Goal: Book appointment/travel/reservation

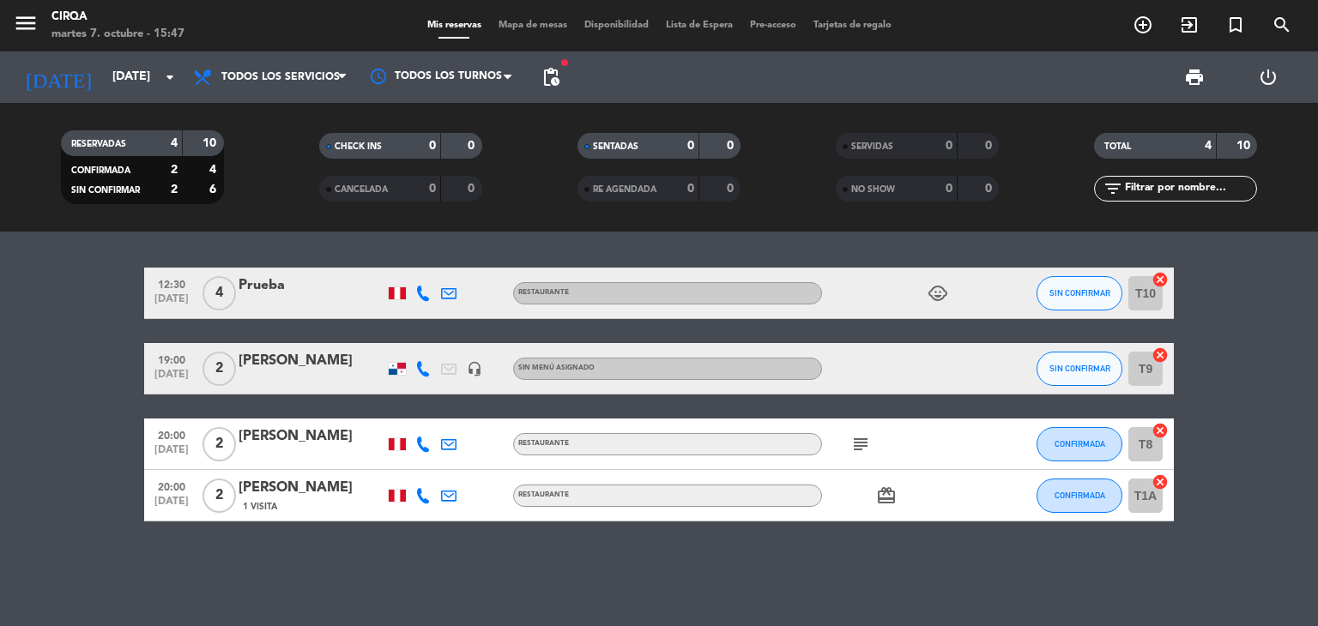
click at [540, 22] on span "Mapa de mesas" at bounding box center [533, 25] width 86 height 9
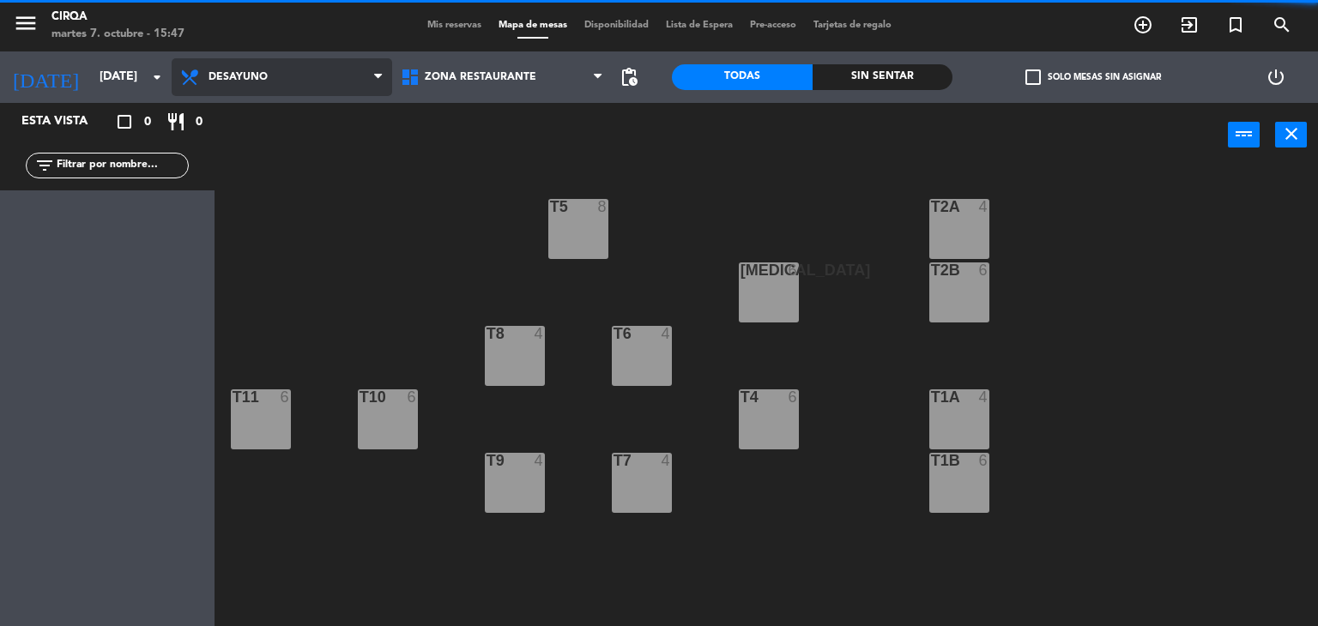
click at [280, 63] on span "Desayuno" at bounding box center [282, 77] width 221 height 38
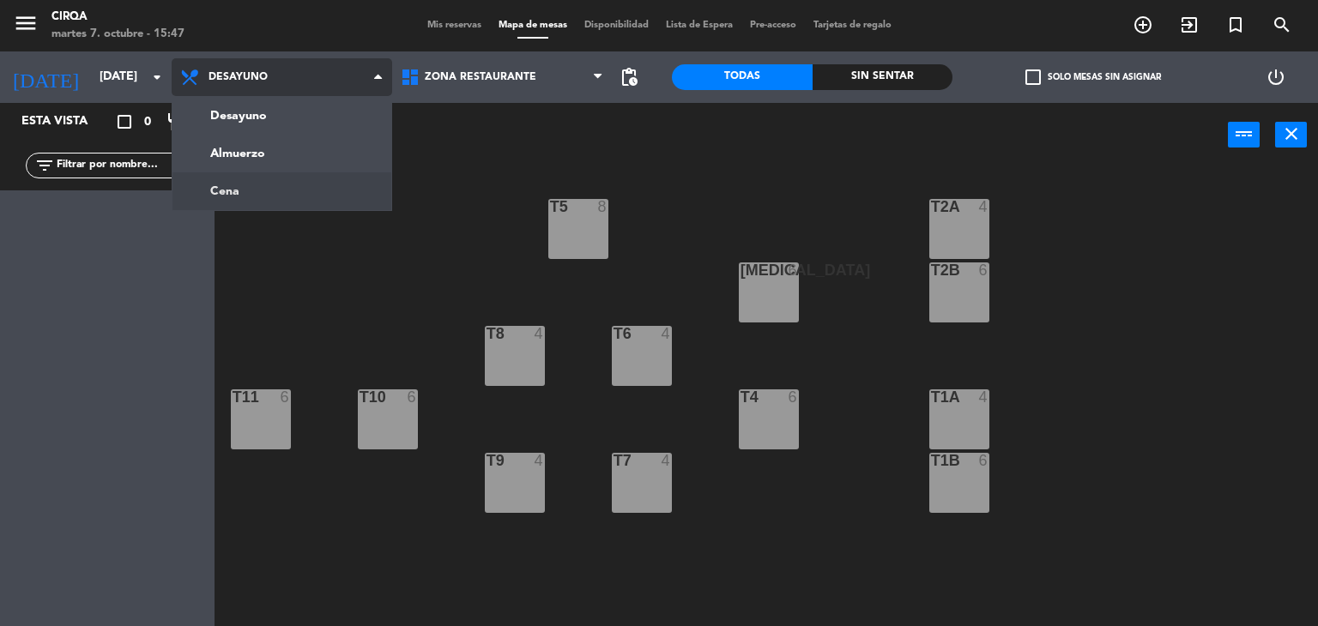
click at [247, 196] on ng-component "menu CIRQA [DATE] 7. octubre - 15:47 Mis reservas Mapa de mesas Disponibilidad …" at bounding box center [659, 313] width 1318 height 627
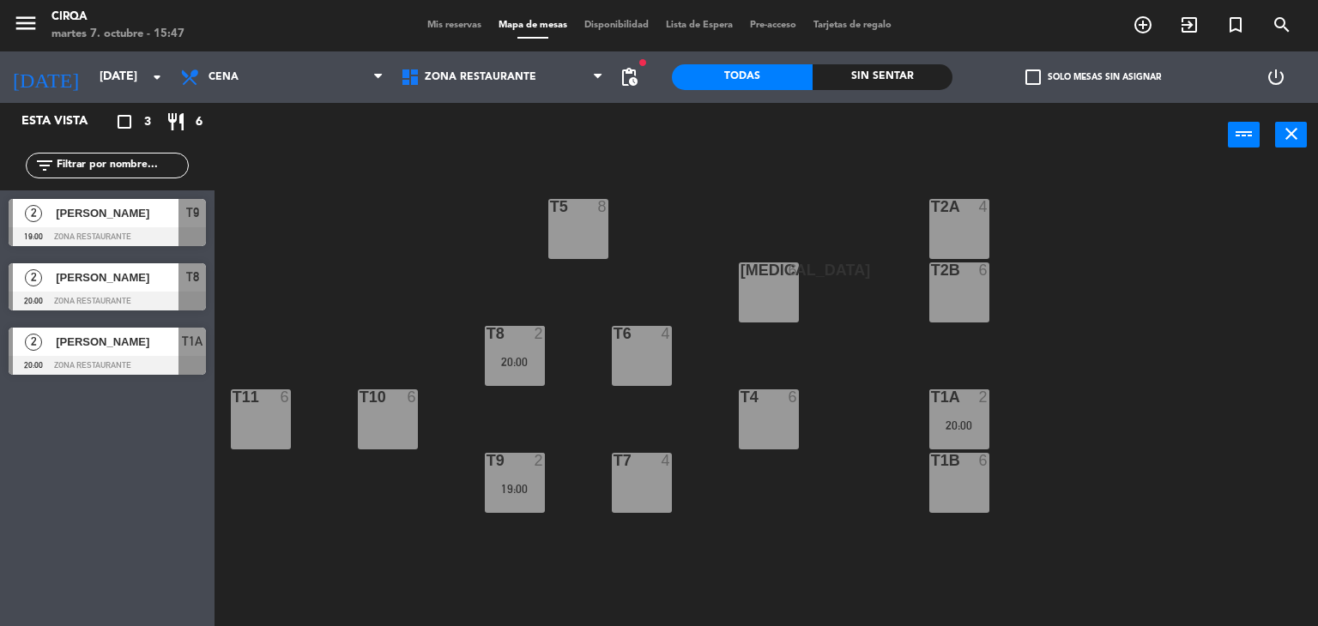
click at [950, 227] on div "T2A 4" at bounding box center [959, 229] width 60 height 60
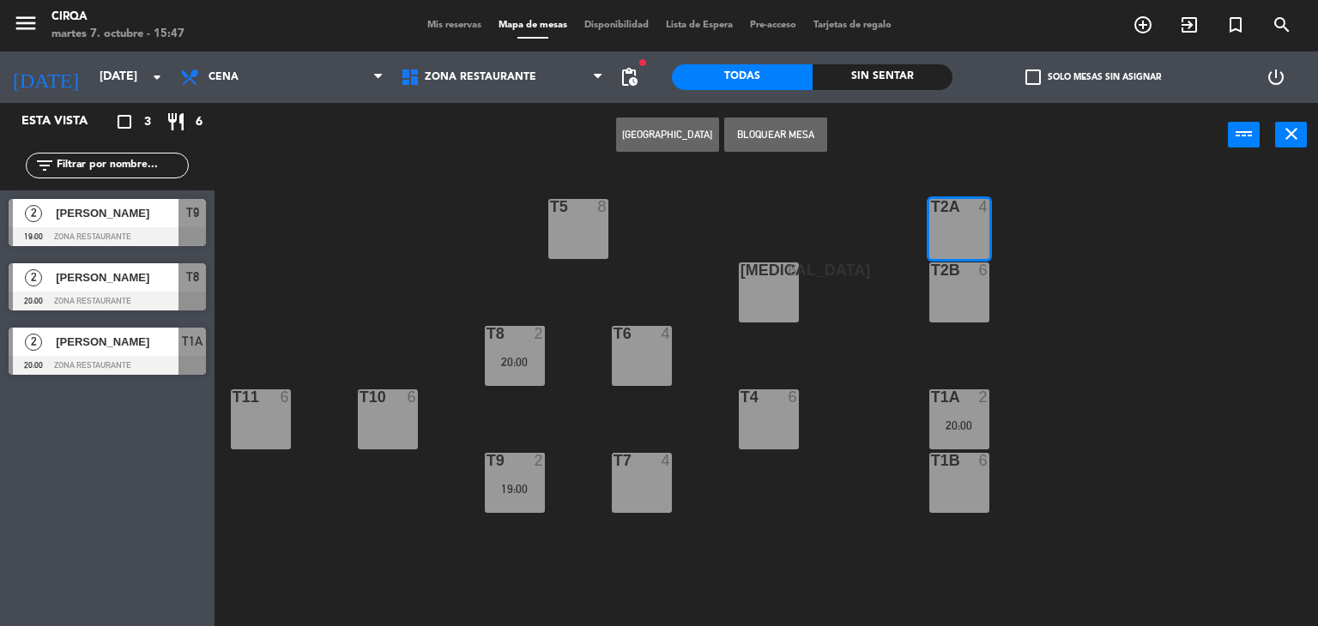
click at [961, 275] on div at bounding box center [959, 270] width 28 height 15
click at [769, 136] on button "Bloquear Mesa" at bounding box center [775, 135] width 103 height 34
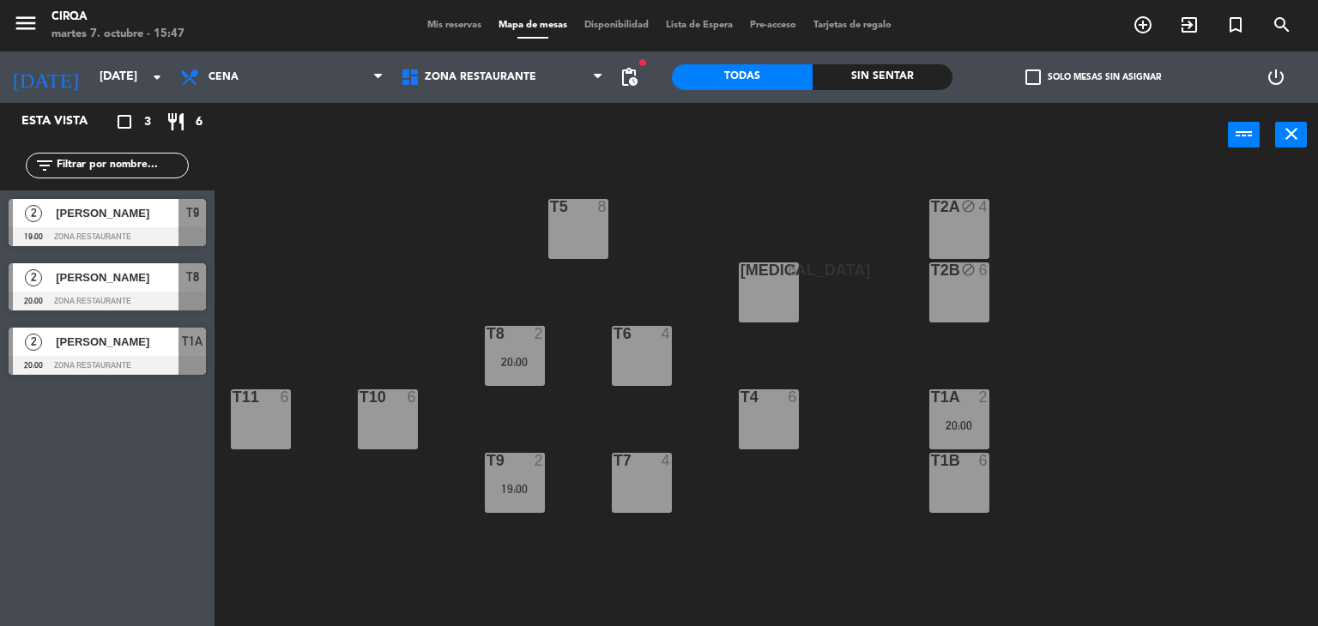
click at [981, 495] on div "T1B 6" at bounding box center [959, 483] width 60 height 60
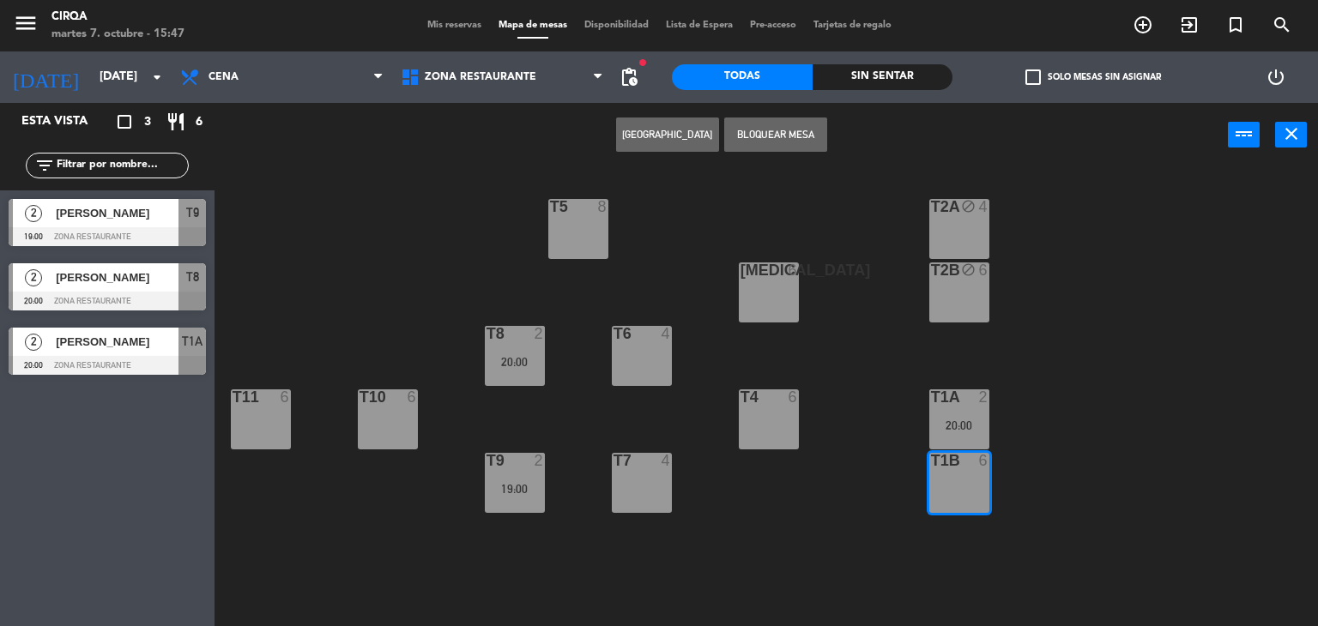
click at [759, 129] on button "Bloquear Mesa" at bounding box center [775, 135] width 103 height 34
click at [780, 299] on div "[MEDICAL_DATA] 6" at bounding box center [769, 293] width 60 height 60
click at [798, 423] on div "T4 6" at bounding box center [769, 420] width 60 height 60
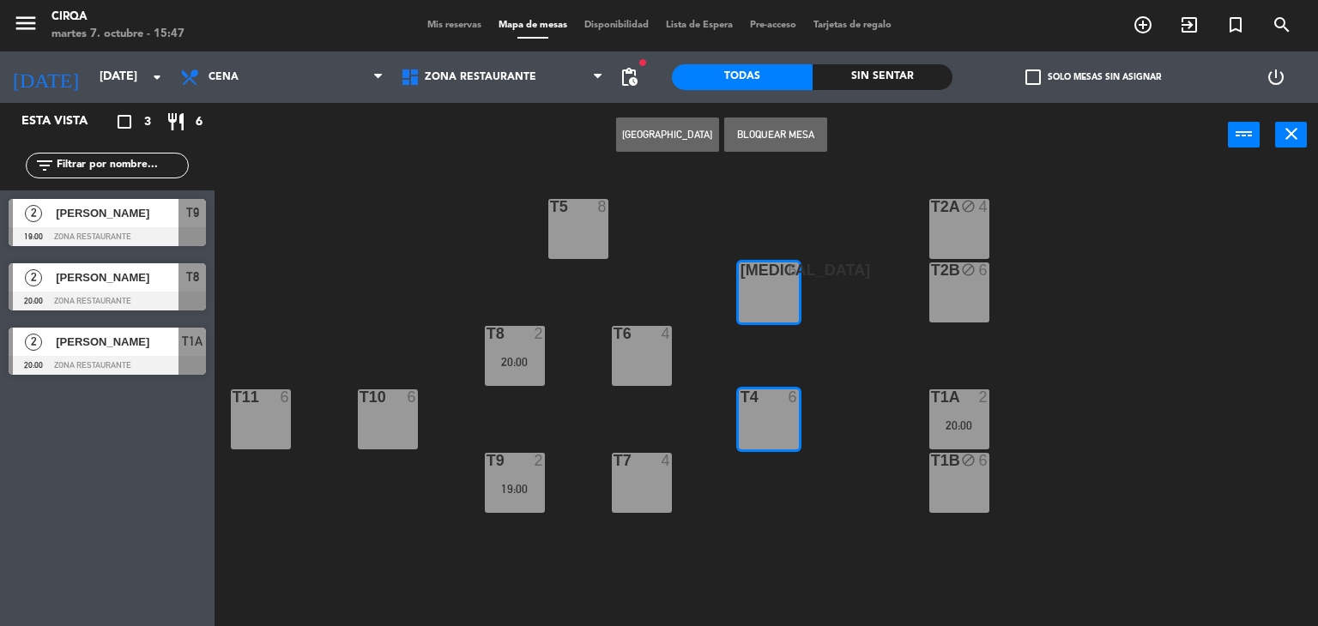
drag, startPoint x: 788, startPoint y: 127, endPoint x: 710, endPoint y: 268, distance: 161.0
click at [788, 127] on button "Bloquear Mesa" at bounding box center [775, 135] width 103 height 34
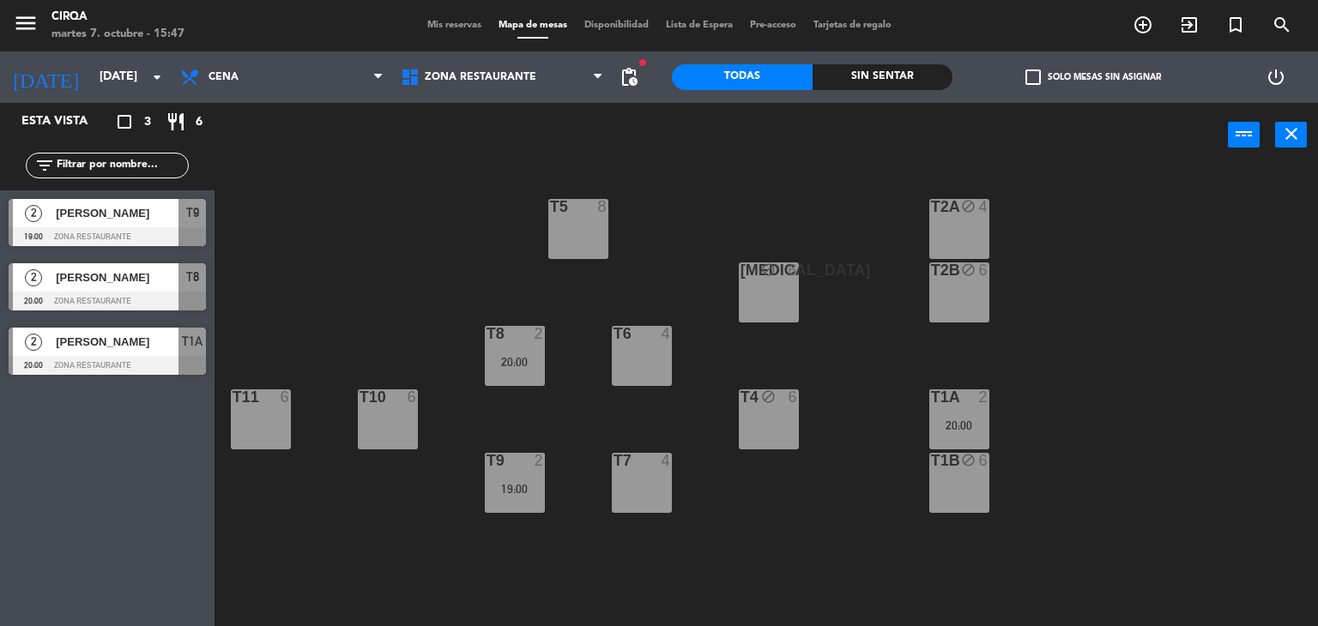
click at [630, 348] on div "T6 4" at bounding box center [642, 356] width 60 height 60
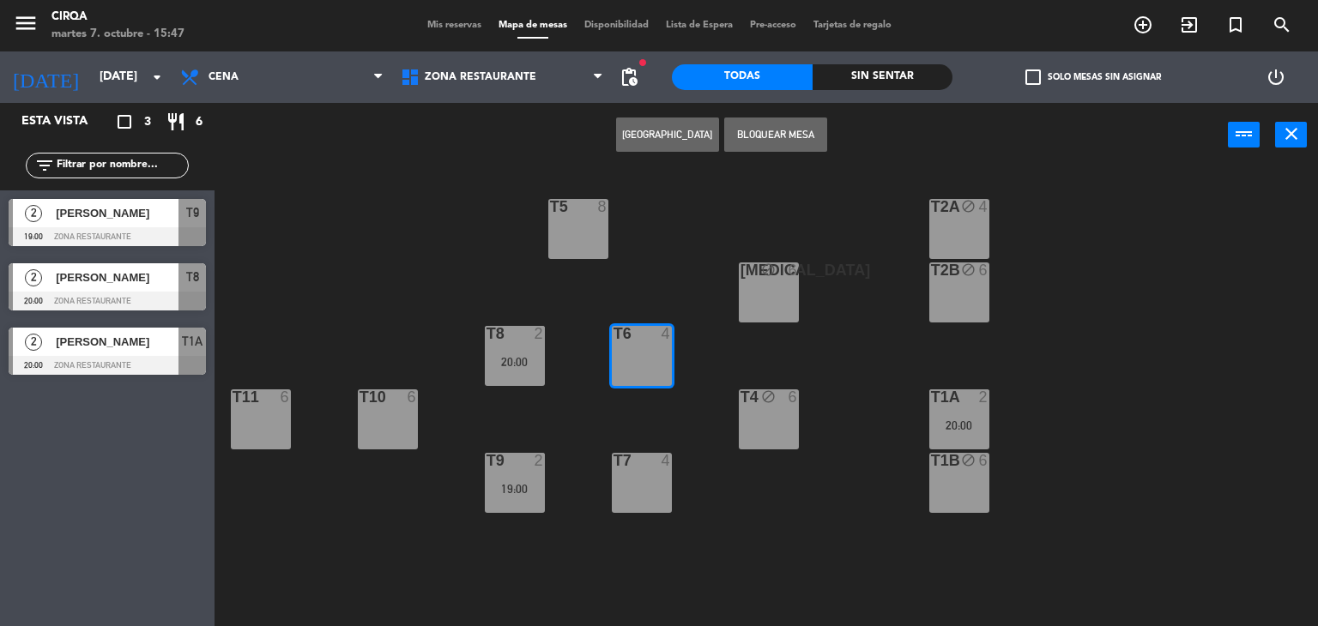
drag, startPoint x: 653, startPoint y: 478, endPoint x: 724, endPoint y: 297, distance: 194.6
click at [653, 478] on div "T7 4" at bounding box center [642, 483] width 60 height 60
click at [748, 128] on button "Bloquear Mesa" at bounding box center [775, 135] width 103 height 34
click at [584, 233] on div "T5 8" at bounding box center [578, 229] width 60 height 60
click at [783, 129] on button "Bloquear Mesa" at bounding box center [775, 135] width 103 height 34
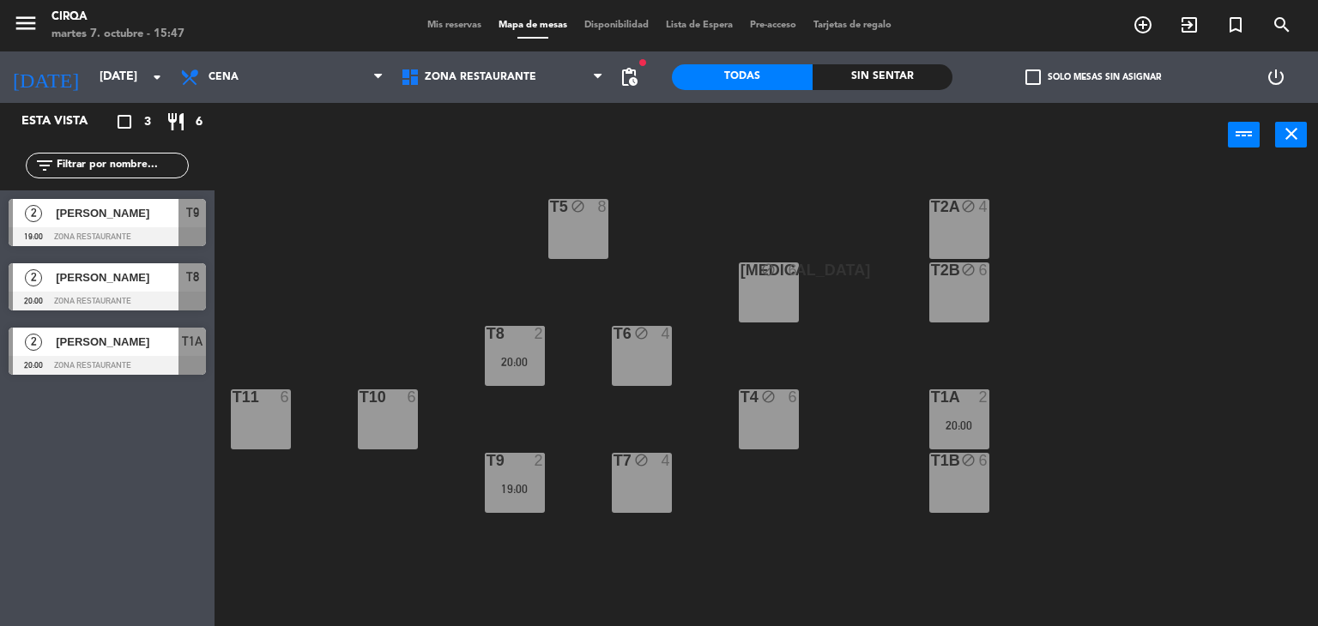
click at [396, 441] on div "T10 6" at bounding box center [388, 420] width 60 height 60
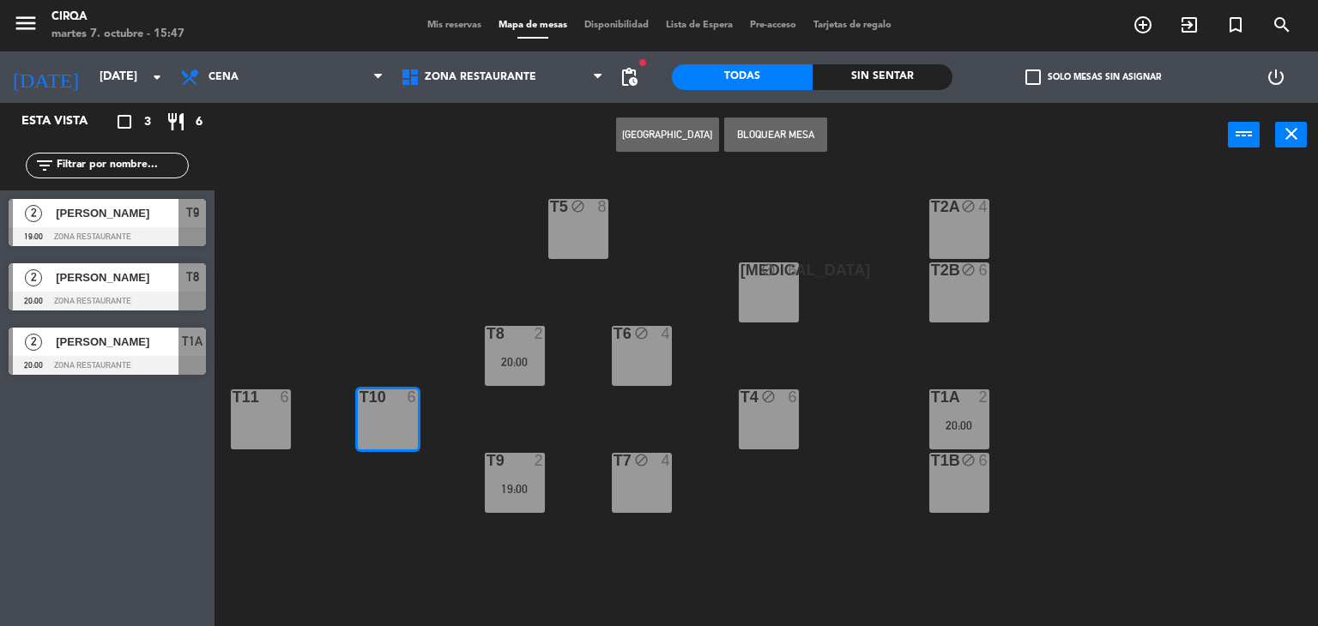
drag, startPoint x: 774, startPoint y: 141, endPoint x: 691, endPoint y: 191, distance: 97.4
click at [774, 140] on button "Bloquear Mesa" at bounding box center [775, 135] width 103 height 34
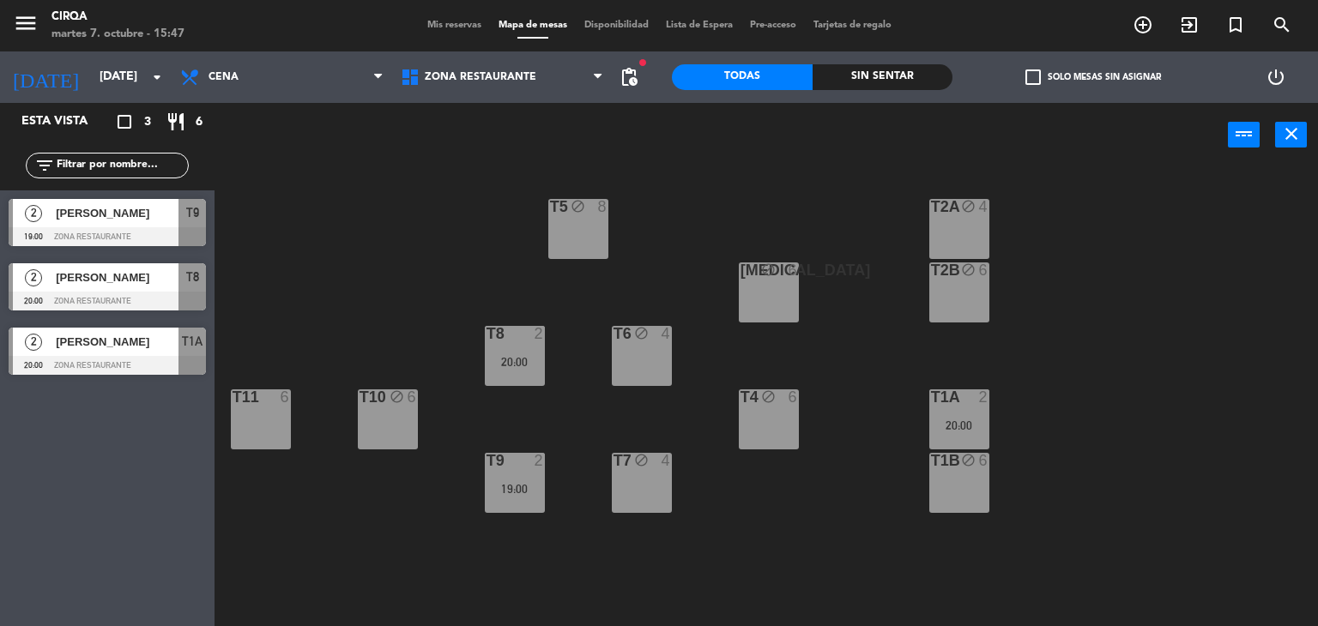
drag, startPoint x: 272, startPoint y: 418, endPoint x: 577, endPoint y: 260, distance: 343.1
click at [273, 417] on div "T11 6" at bounding box center [261, 420] width 60 height 60
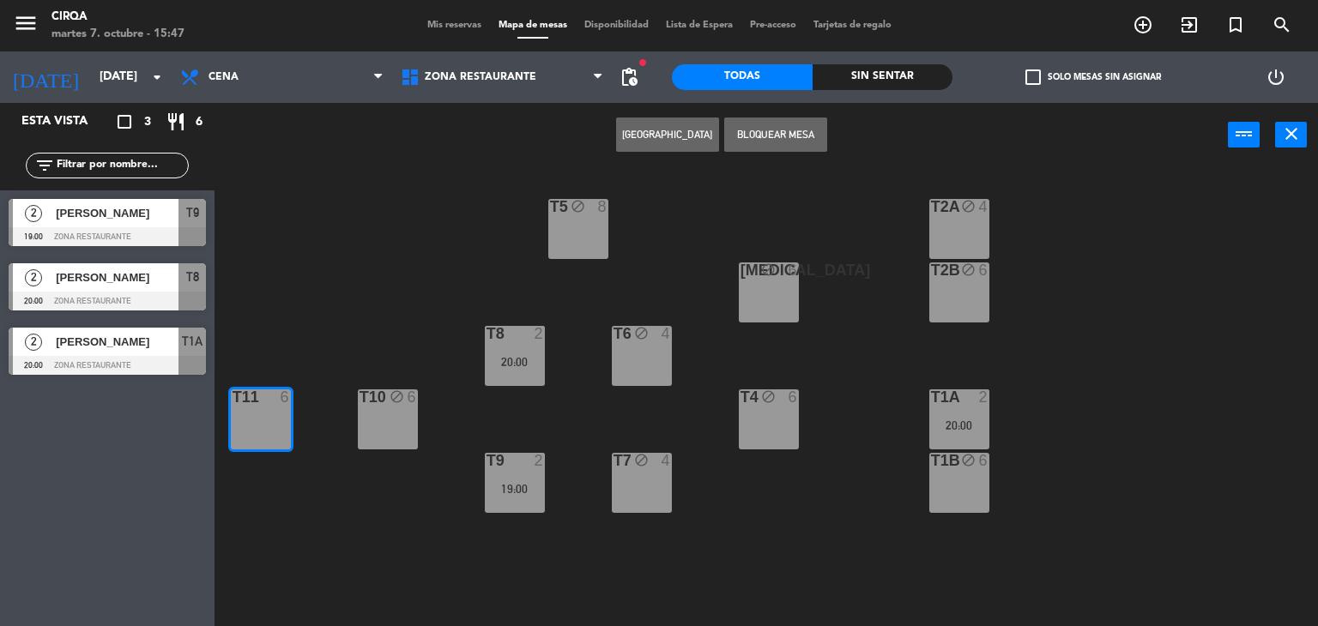
click at [803, 129] on button "Bloquear Mesa" at bounding box center [775, 135] width 103 height 34
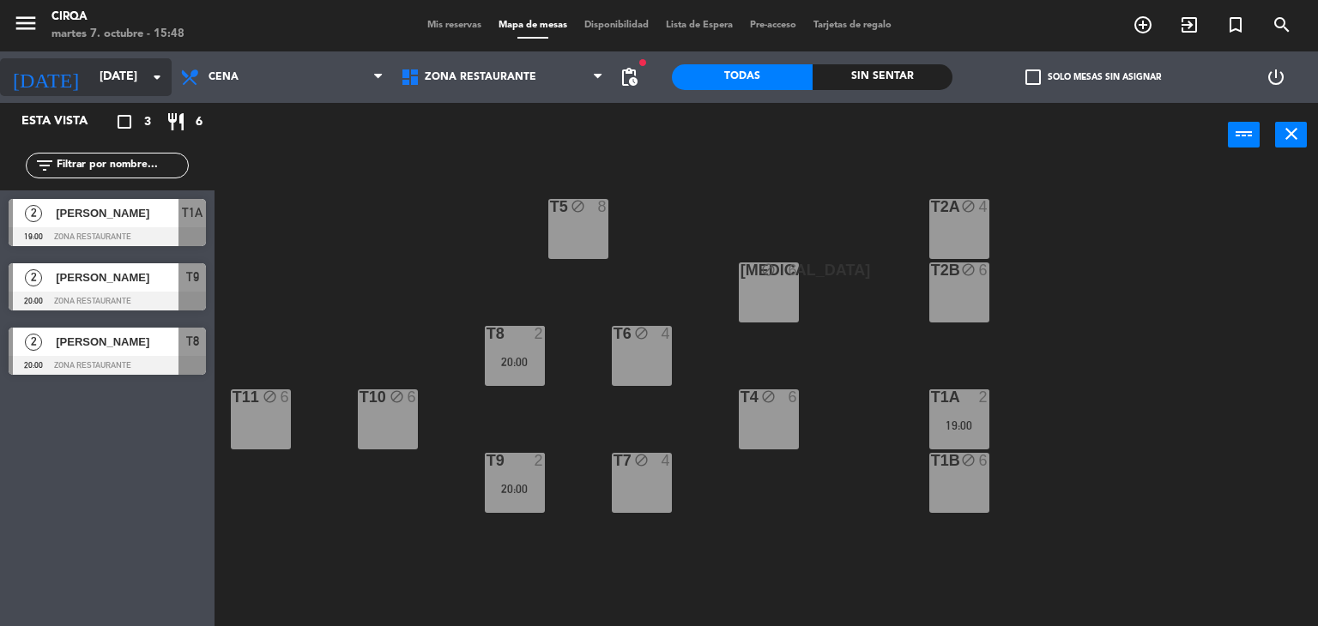
click at [138, 76] on input "[DATE]" at bounding box center [172, 77] width 163 height 31
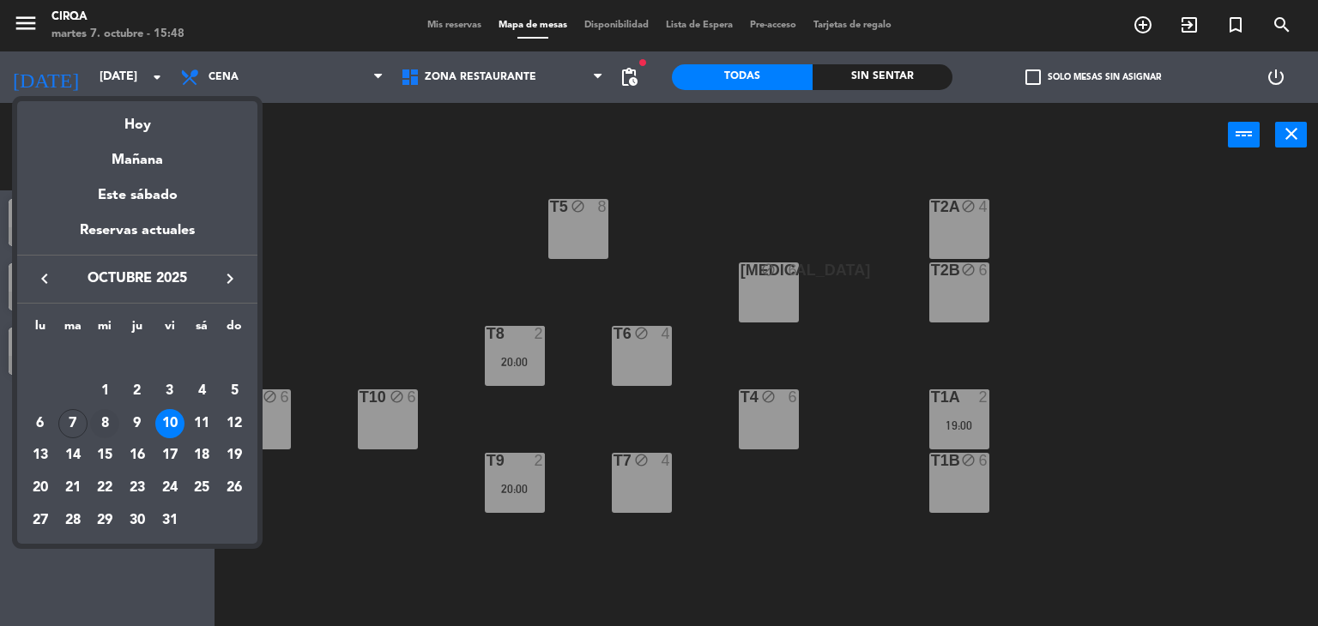
click at [107, 427] on div "8" at bounding box center [104, 423] width 29 height 29
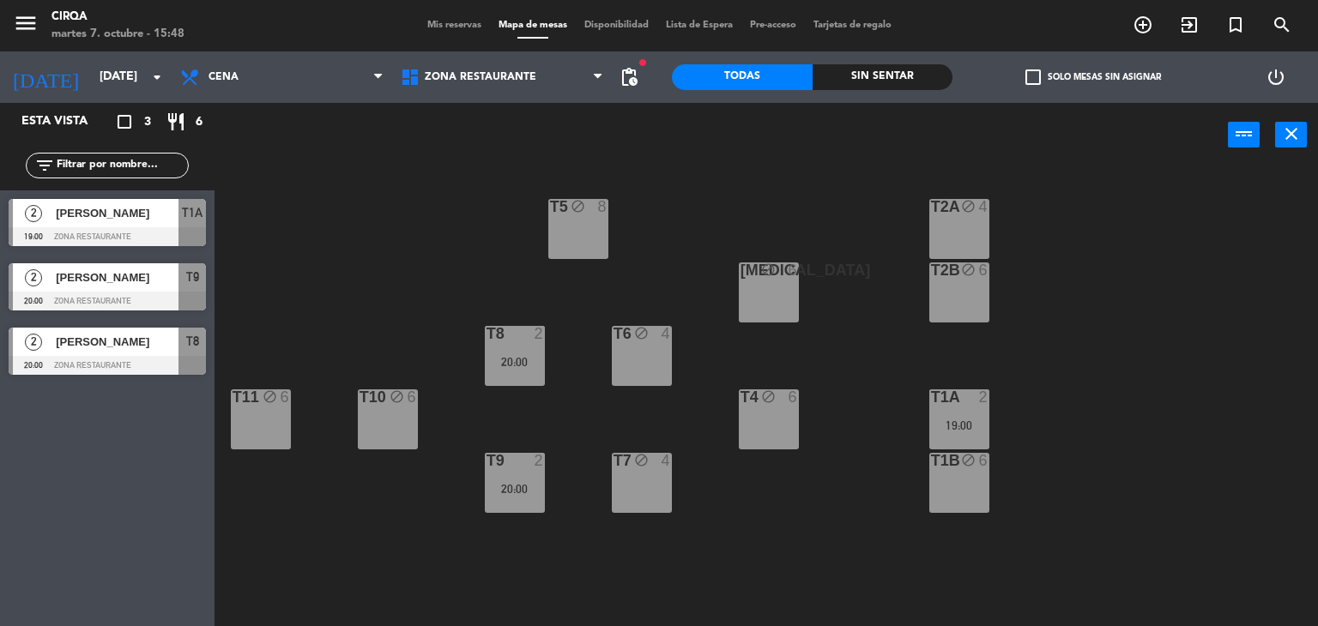
type input "[DATE]"
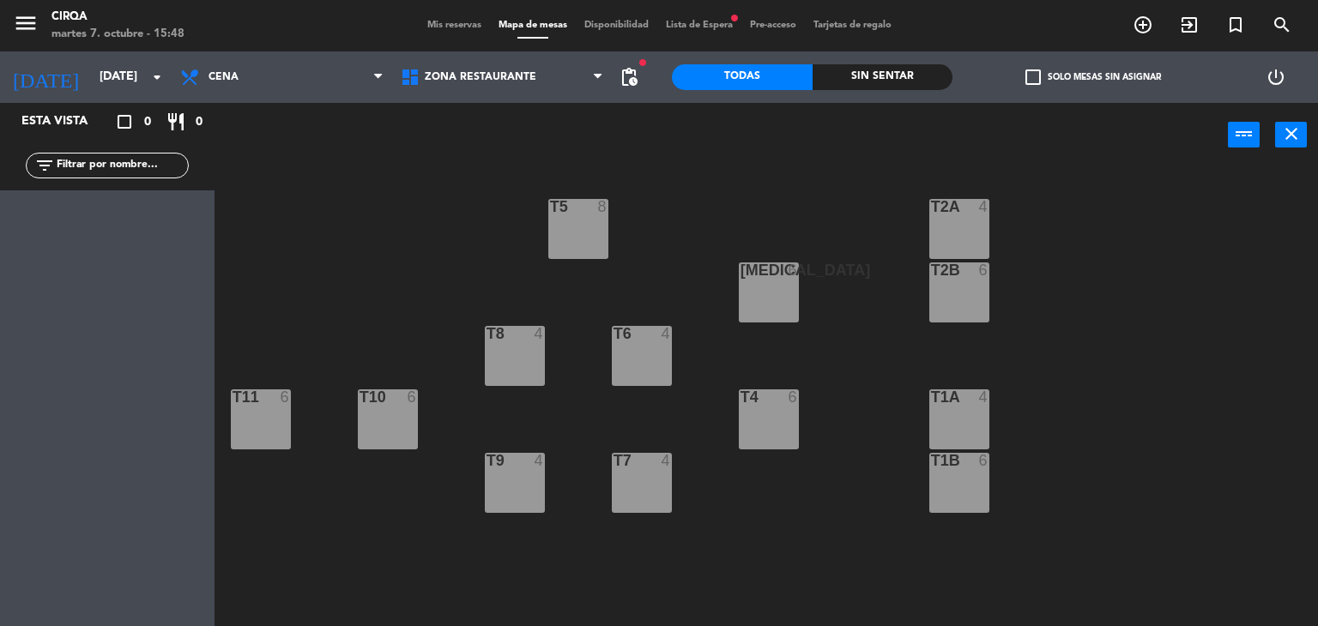
click at [445, 28] on span "Mis reservas" at bounding box center [454, 25] width 71 height 9
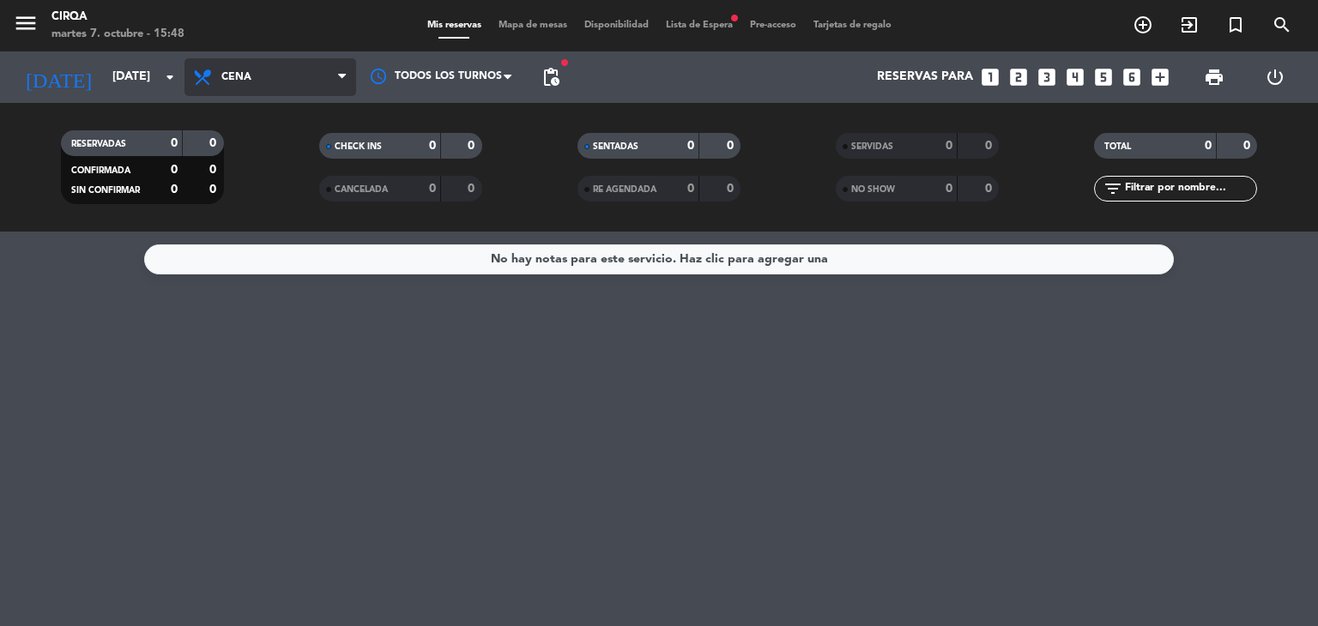
click at [276, 87] on span "Cena" at bounding box center [271, 77] width 172 height 38
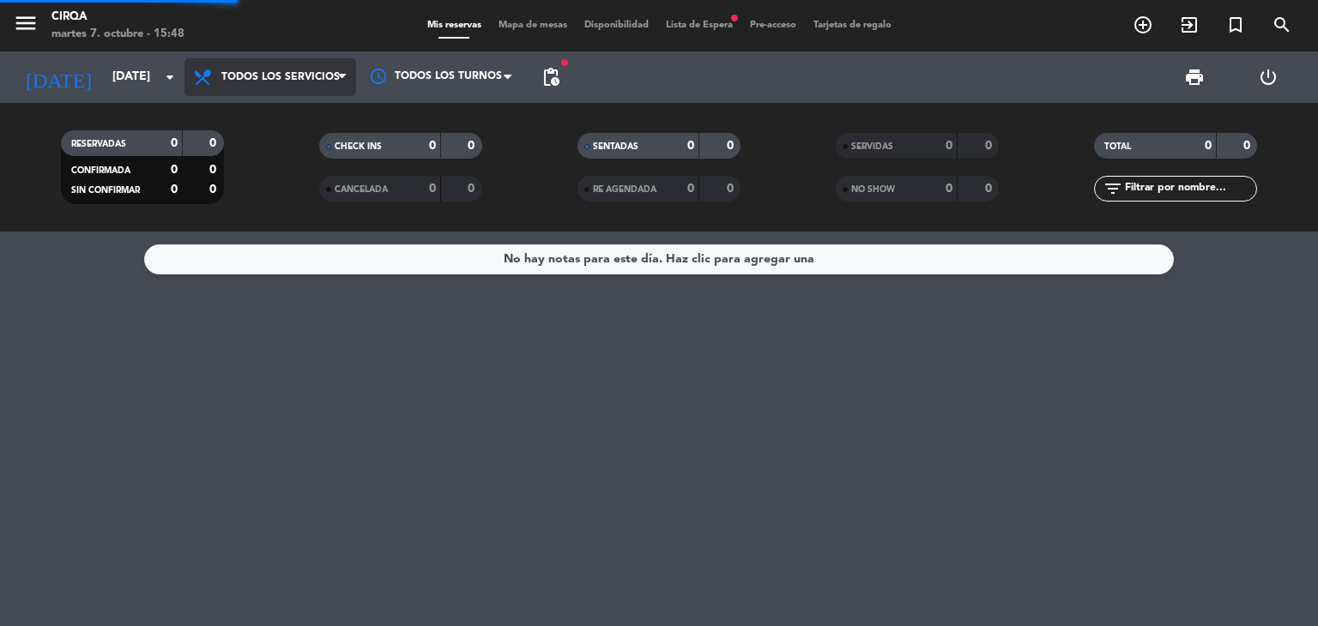
click at [263, 112] on div "menu CIRQA [DATE] 7. octubre - 15:48 Mis reservas Mapa de mesas Disponibilidad …" at bounding box center [659, 116] width 1318 height 232
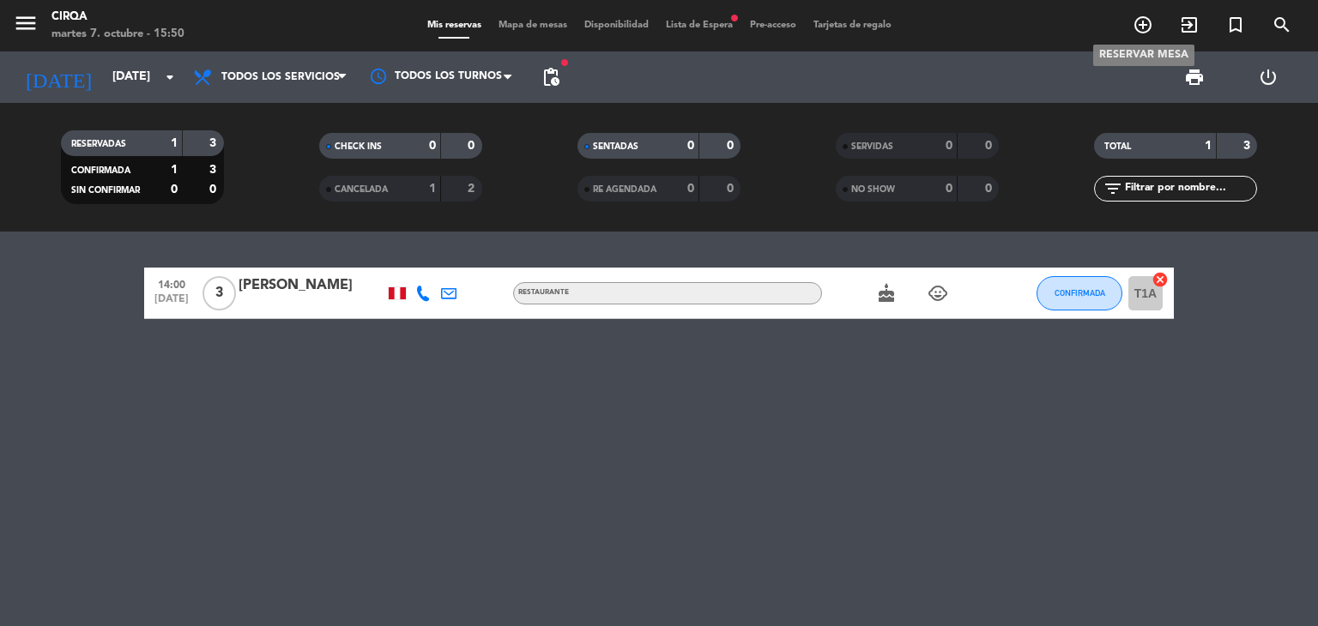
click at [1141, 30] on icon "add_circle_outline" at bounding box center [1143, 25] width 21 height 21
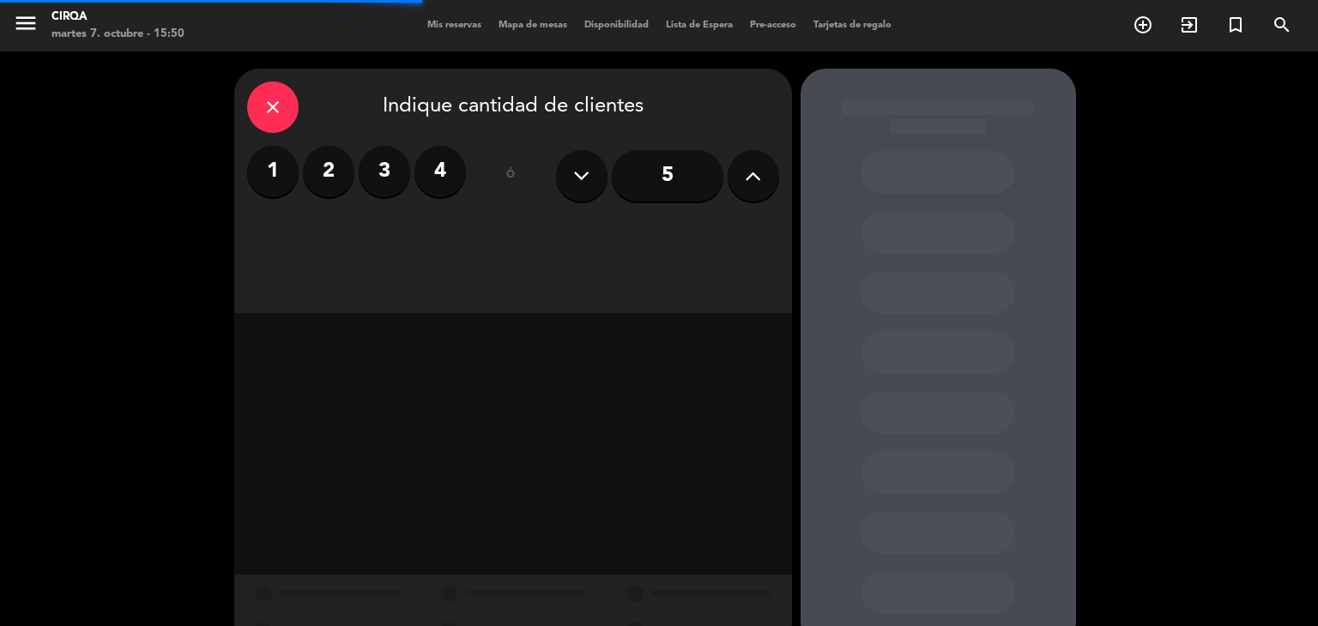
click at [442, 169] on label "4" at bounding box center [439, 171] width 51 height 51
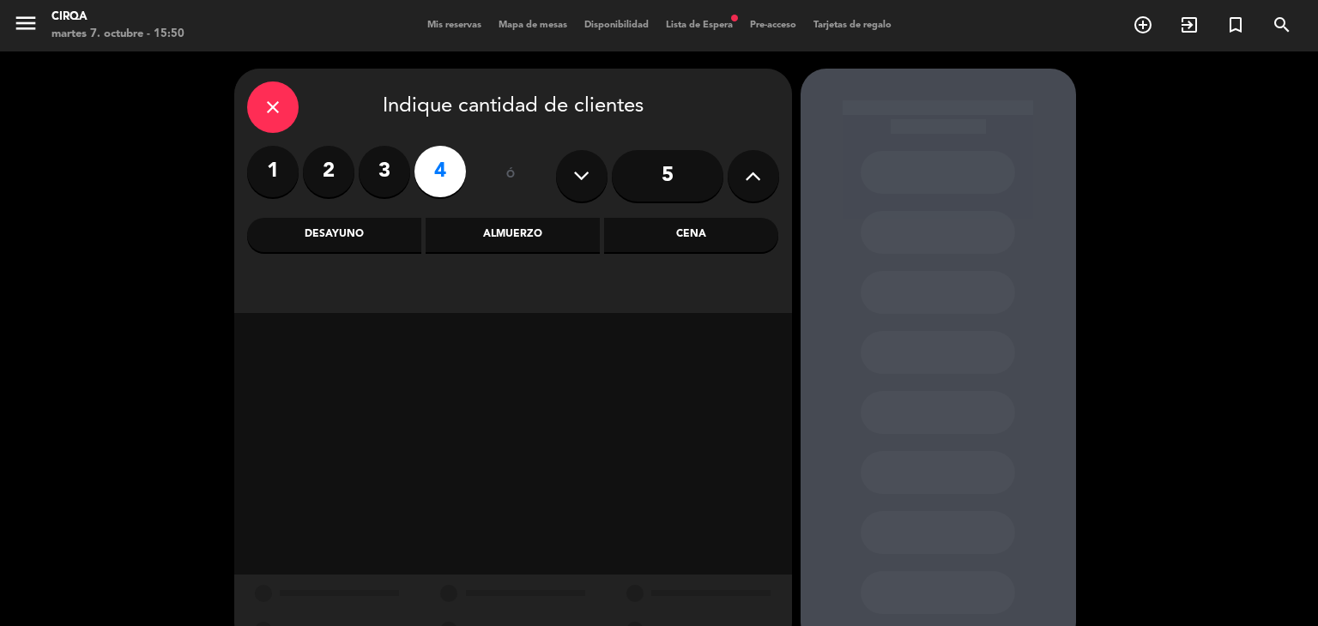
click at [689, 241] on div "Cena" at bounding box center [691, 235] width 174 height 34
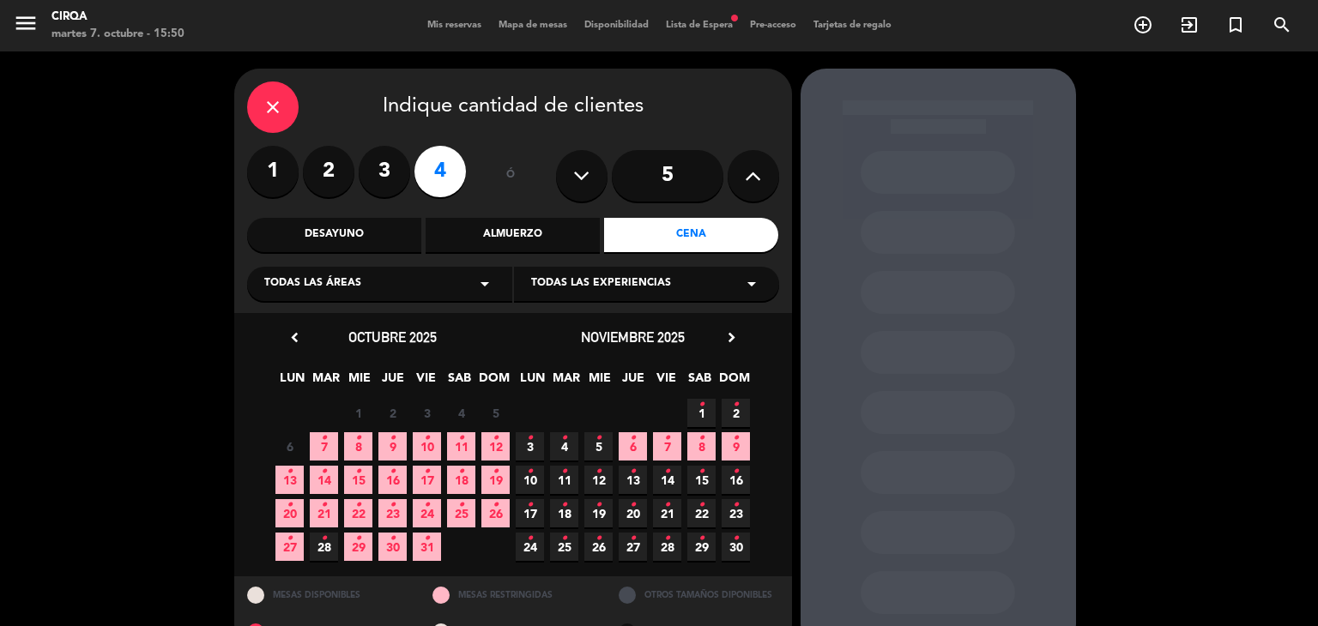
click at [427, 447] on icon "•" at bounding box center [427, 438] width 6 height 27
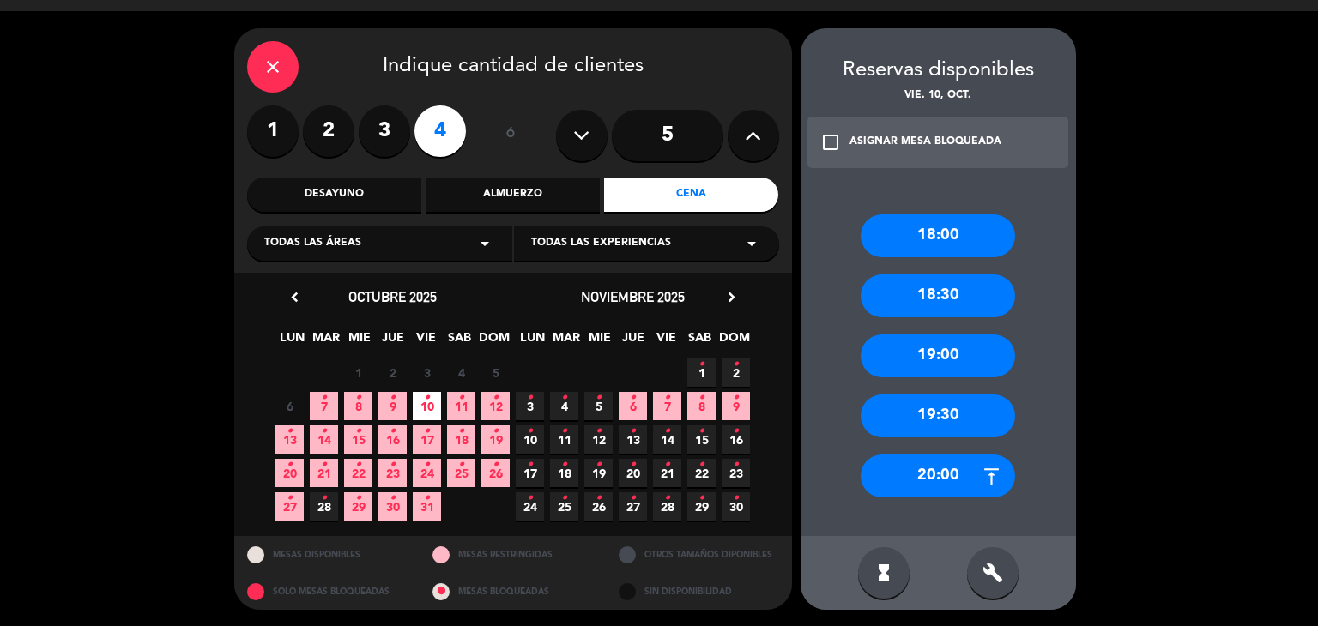
click at [946, 245] on div "18:00" at bounding box center [938, 236] width 154 height 43
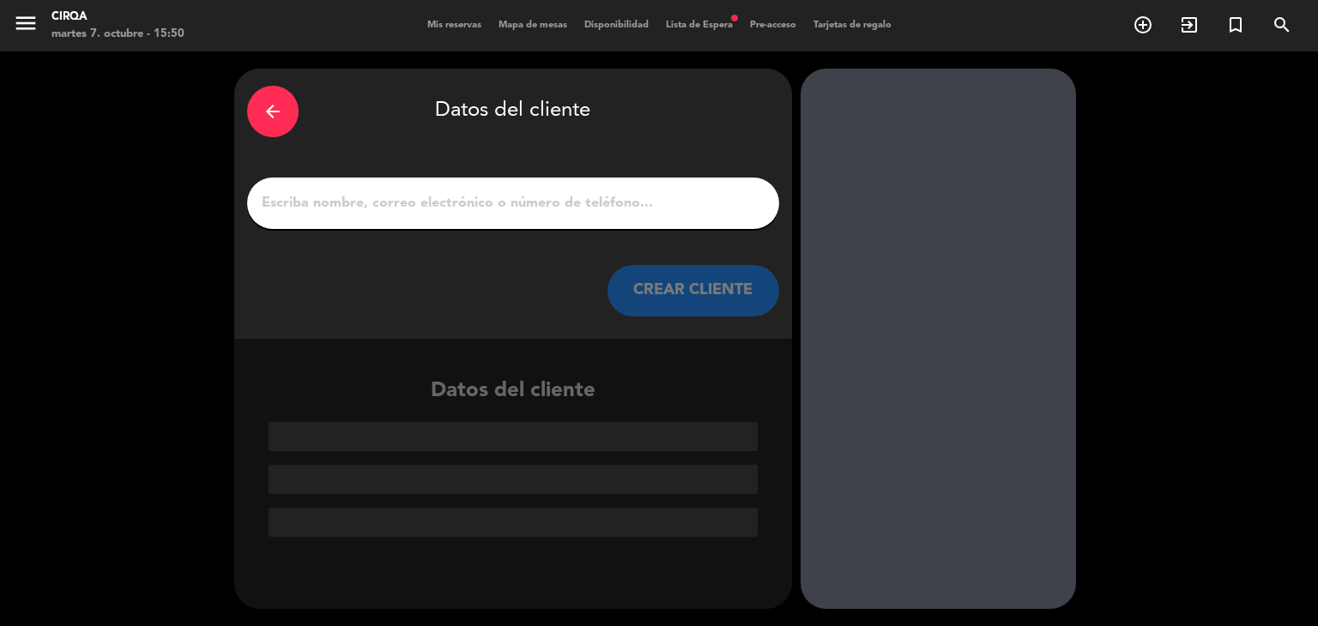
click at [501, 205] on input "1" at bounding box center [513, 203] width 506 height 24
click at [268, 107] on icon "arrow_back" at bounding box center [273, 111] width 21 height 21
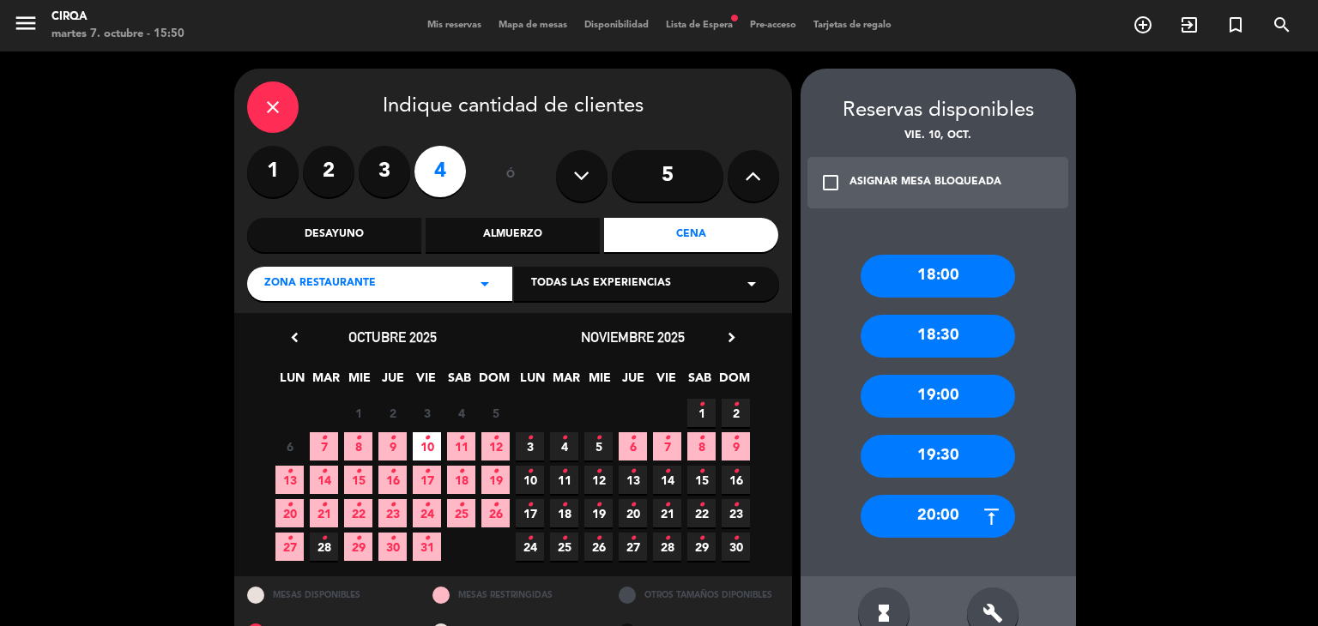
click at [900, 269] on div "18:00" at bounding box center [938, 276] width 154 height 43
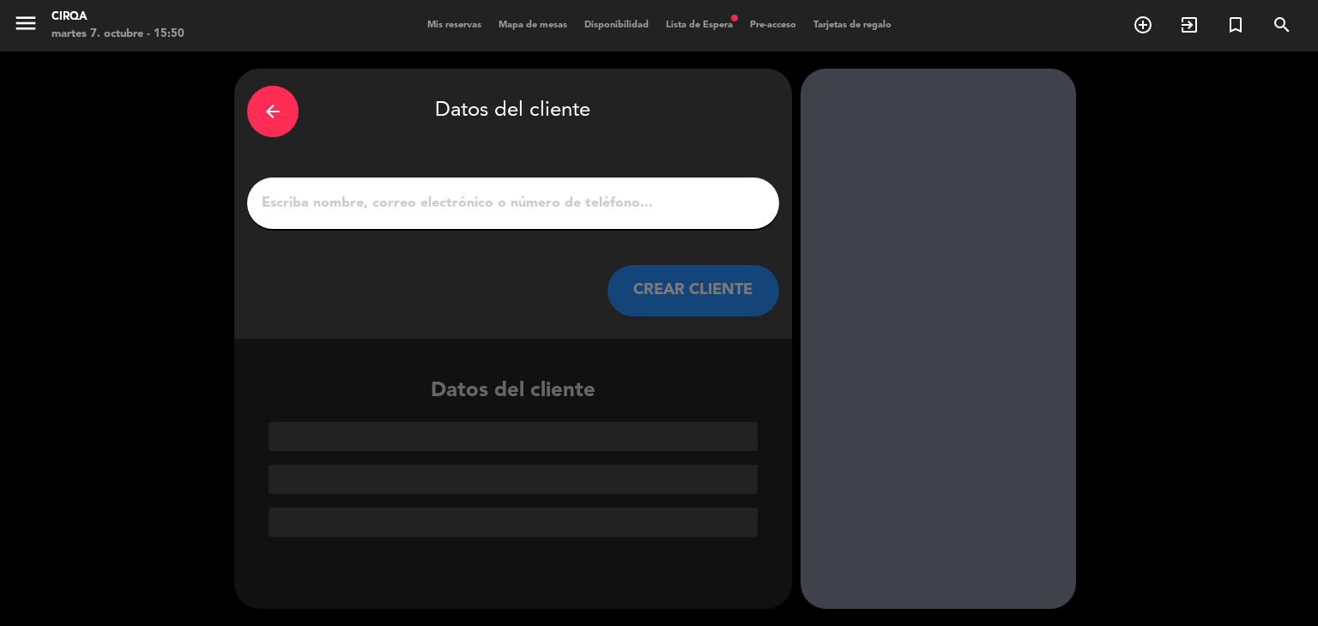
click at [450, 174] on div "arrow_back Datos del cliente CREAR CLIENTE" at bounding box center [513, 204] width 558 height 270
click at [449, 197] on input "1" at bounding box center [513, 203] width 506 height 24
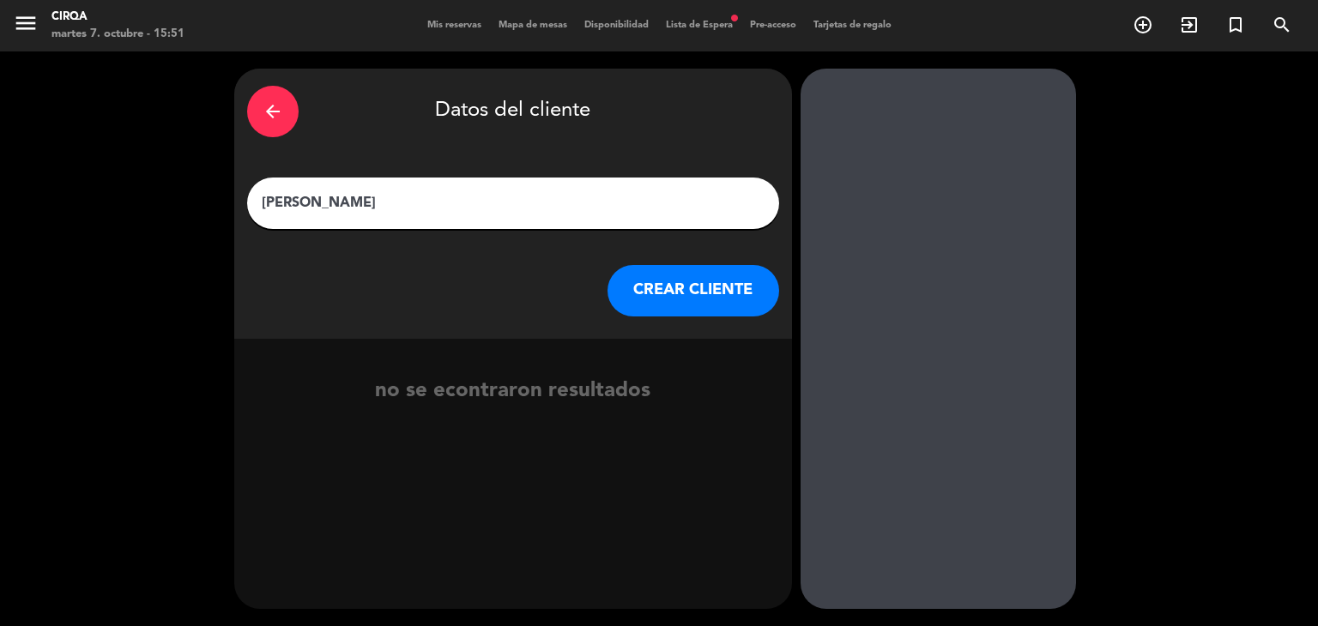
type input "[PERSON_NAME]"
click at [655, 283] on button "CREAR CLIENTE" at bounding box center [694, 290] width 172 height 51
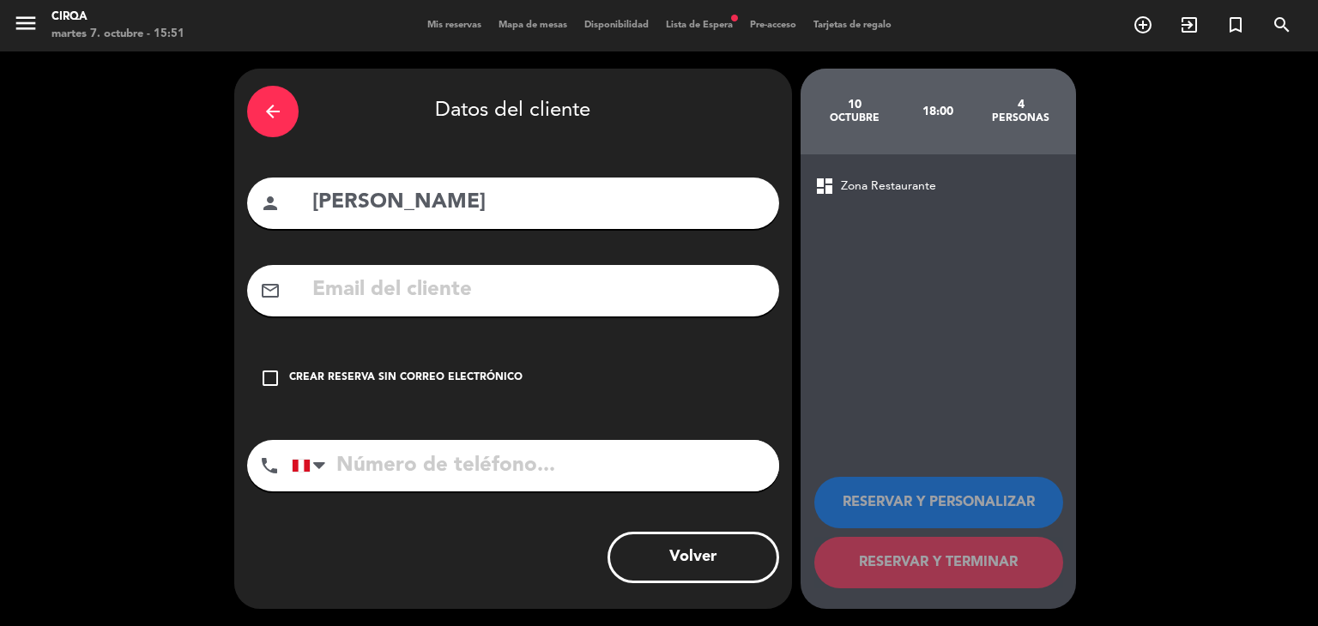
click at [404, 284] on input "text" at bounding box center [539, 290] width 456 height 35
click at [346, 276] on input "text" at bounding box center [539, 290] width 456 height 35
paste input "[PERSON_NAME][EMAIL_ADDRESS][DOMAIN_NAME]"
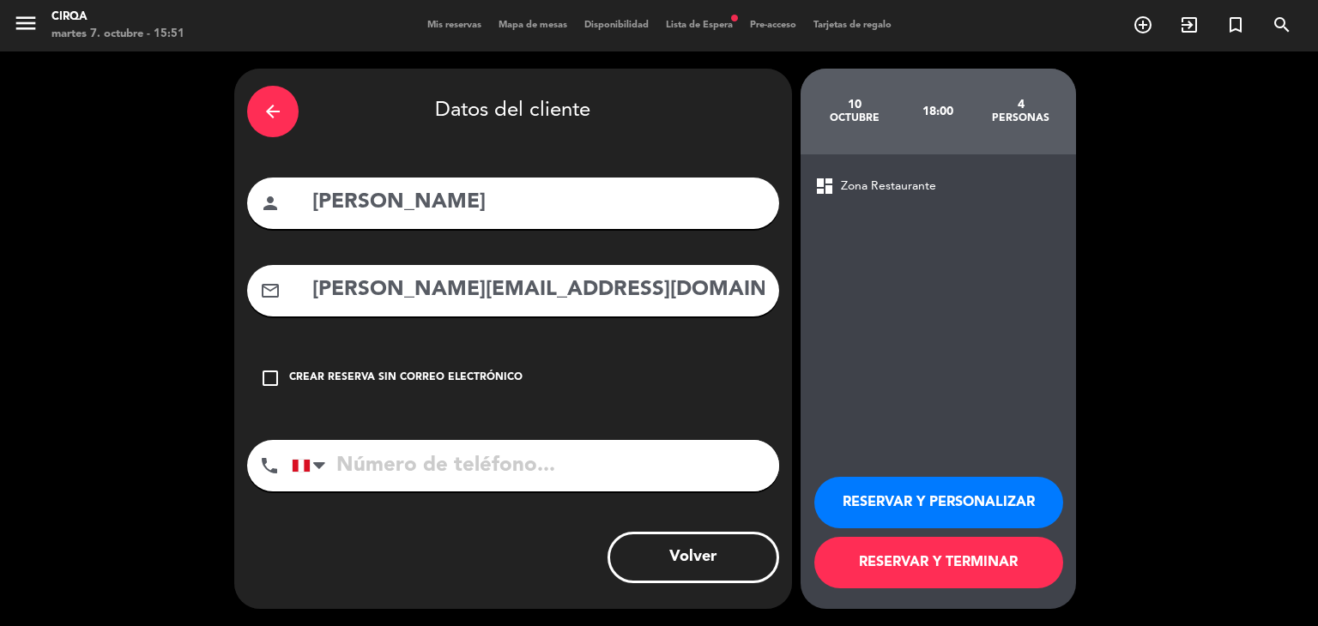
type input "[PERSON_NAME][EMAIL_ADDRESS][DOMAIN_NAME]"
click at [367, 464] on input "tel" at bounding box center [535, 465] width 487 height 51
type input "982775965"
click at [951, 548] on button "RESERVAR Y TERMINAR" at bounding box center [938, 562] width 249 height 51
